Goal: Find specific page/section: Find specific page/section

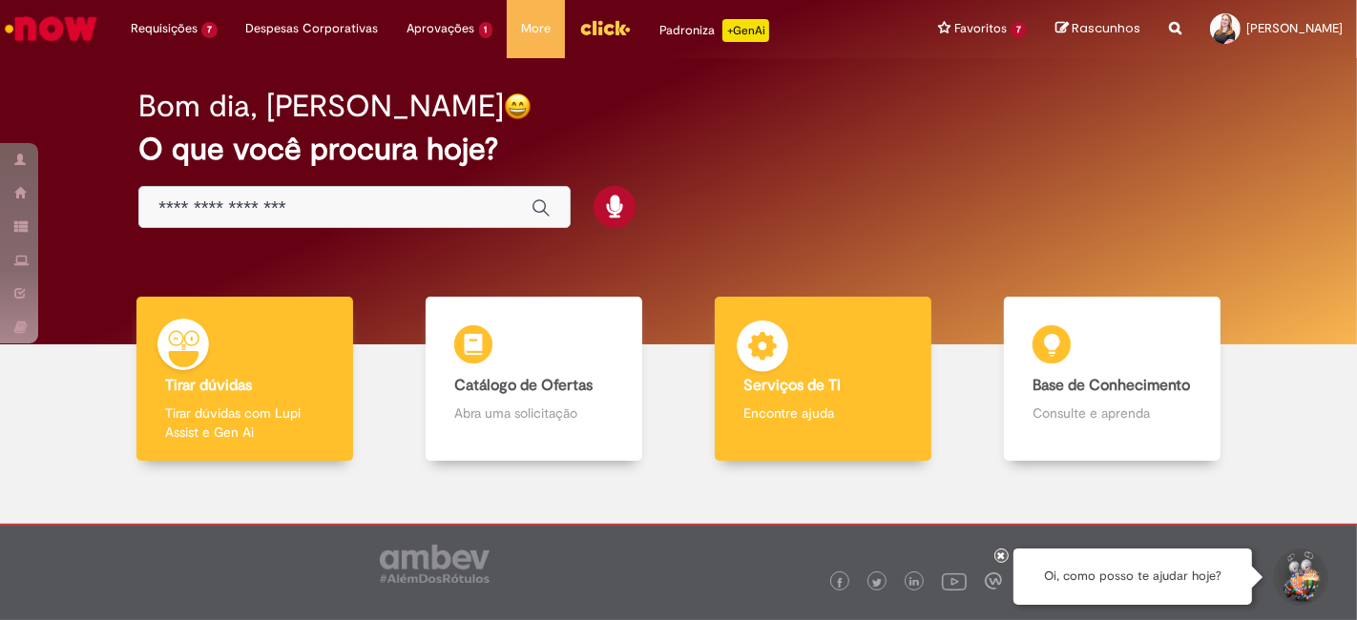
click at [825, 377] on b "Serviços de TI" at bounding box center [791, 385] width 97 height 19
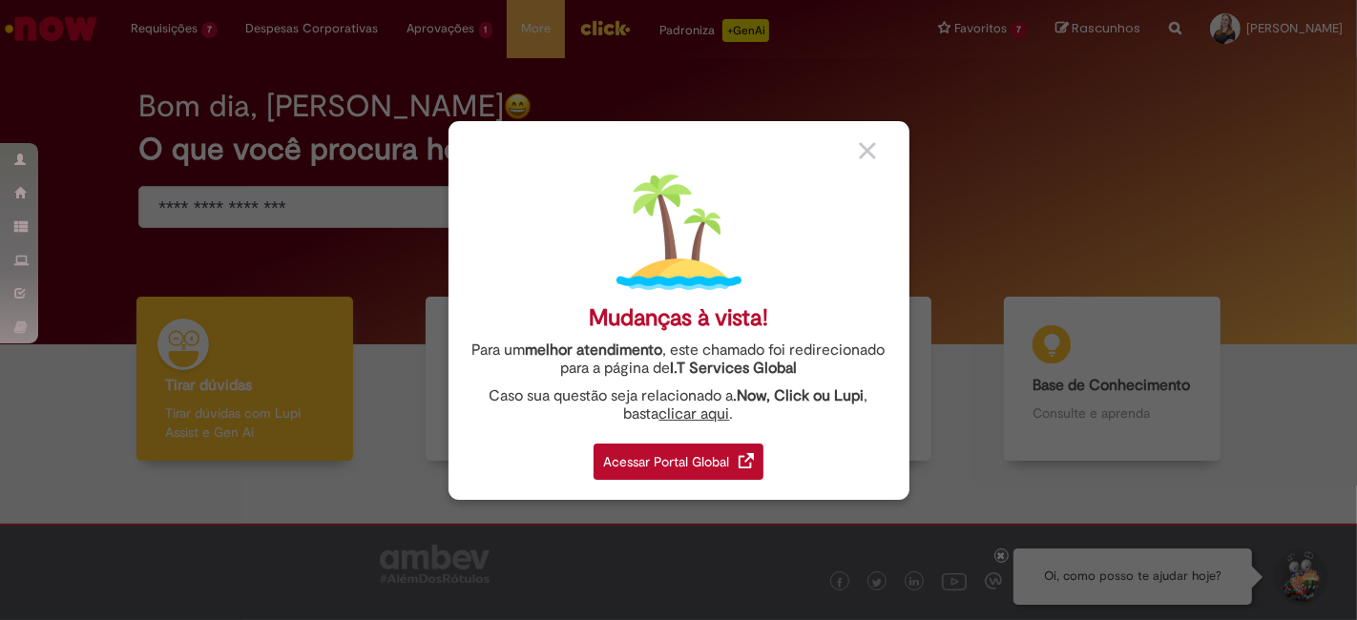
click at [668, 459] on div "Acessar Portal Global" at bounding box center [679, 462] width 170 height 36
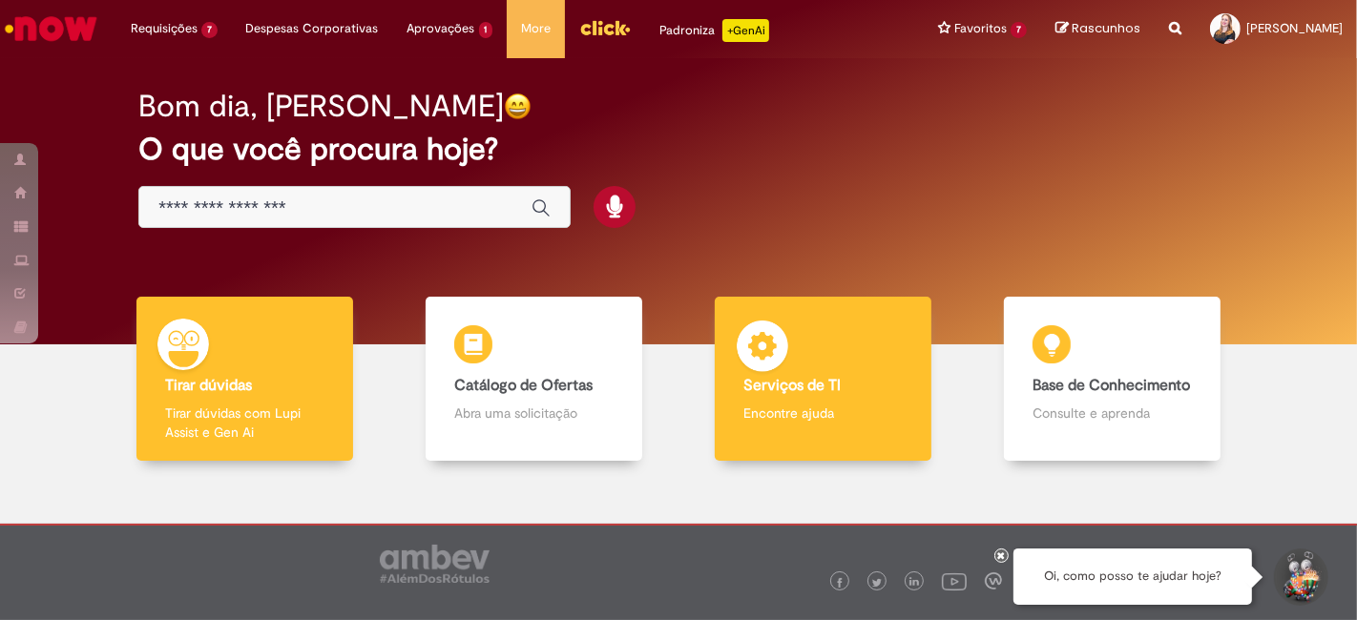
click at [843, 372] on div "Serviços de TI Serviços de TI Encontre ajuda" at bounding box center [824, 379] width 218 height 165
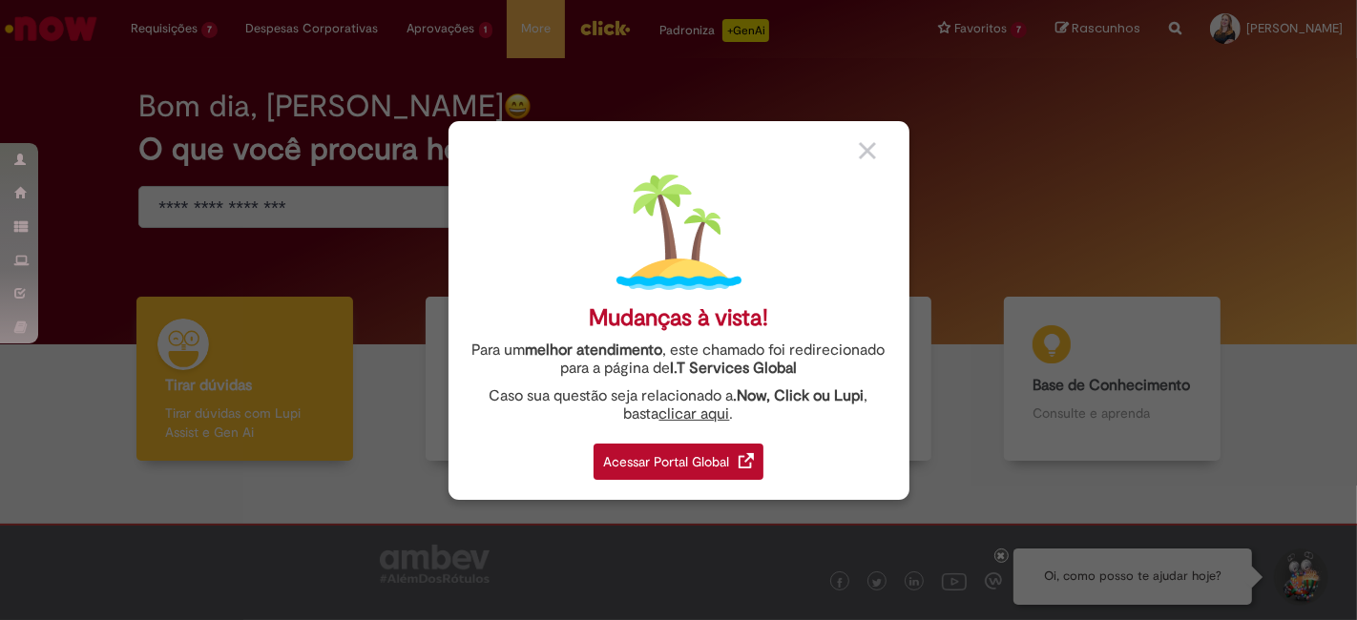
click at [711, 468] on div "Acessar Portal Global" at bounding box center [679, 462] width 170 height 36
